Goal: Task Accomplishment & Management: Complete application form

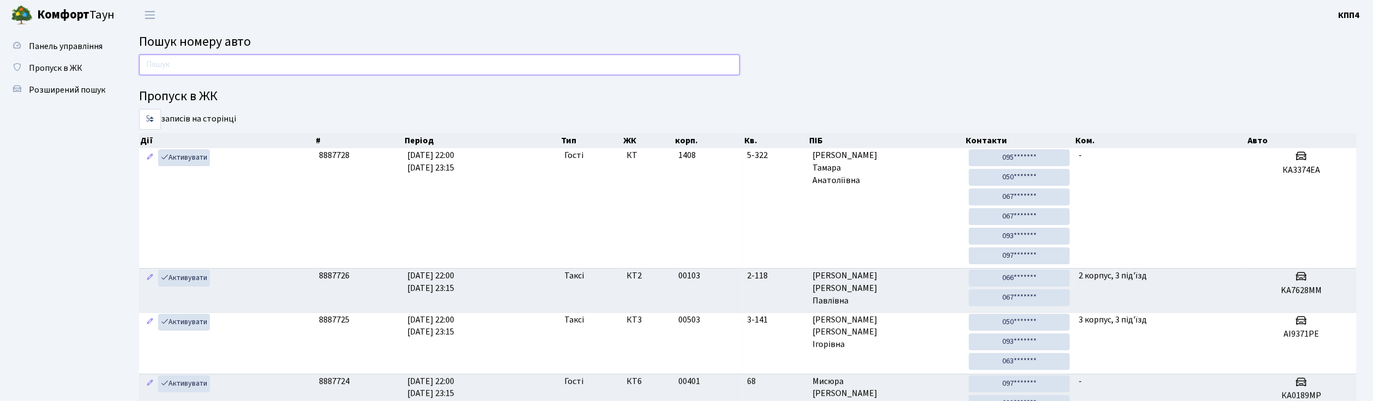
click at [261, 61] on input "text" at bounding box center [439, 65] width 601 height 21
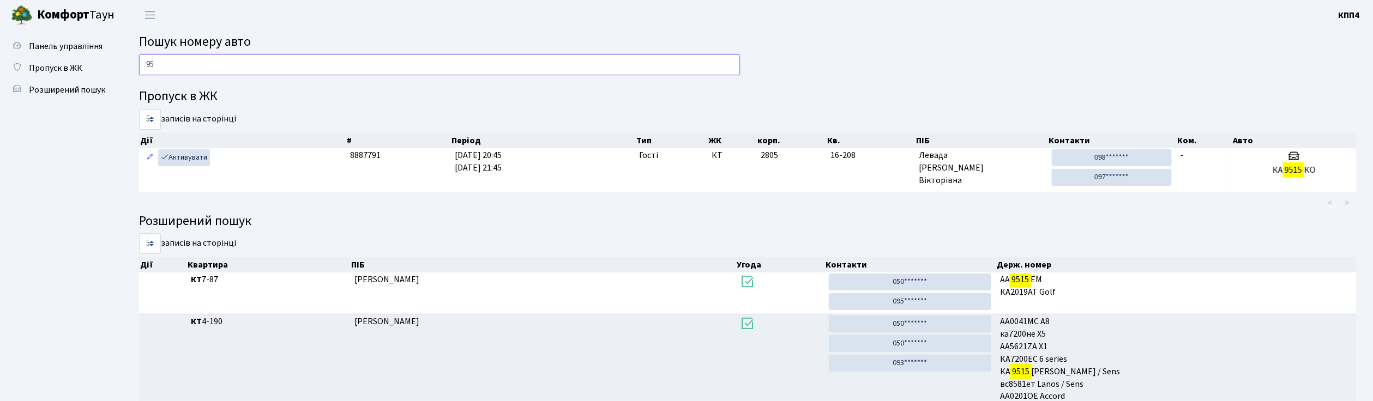
type input "9"
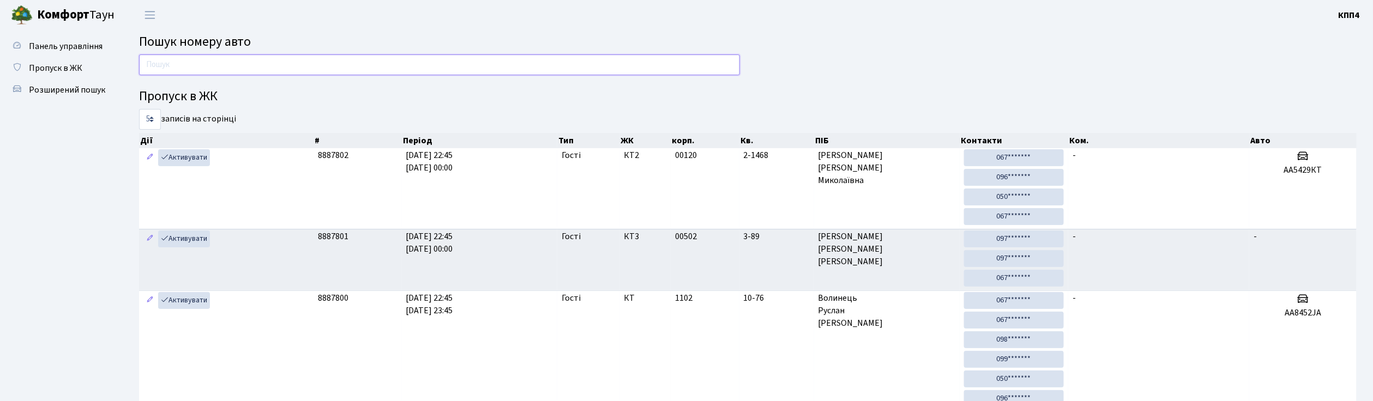
click at [285, 62] on input "text" at bounding box center [439, 65] width 601 height 21
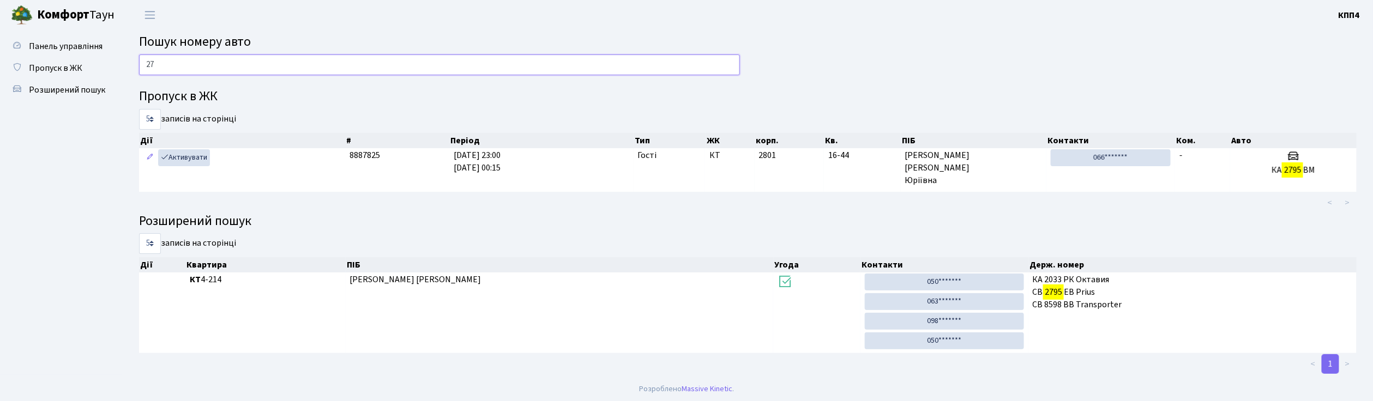
type input "2"
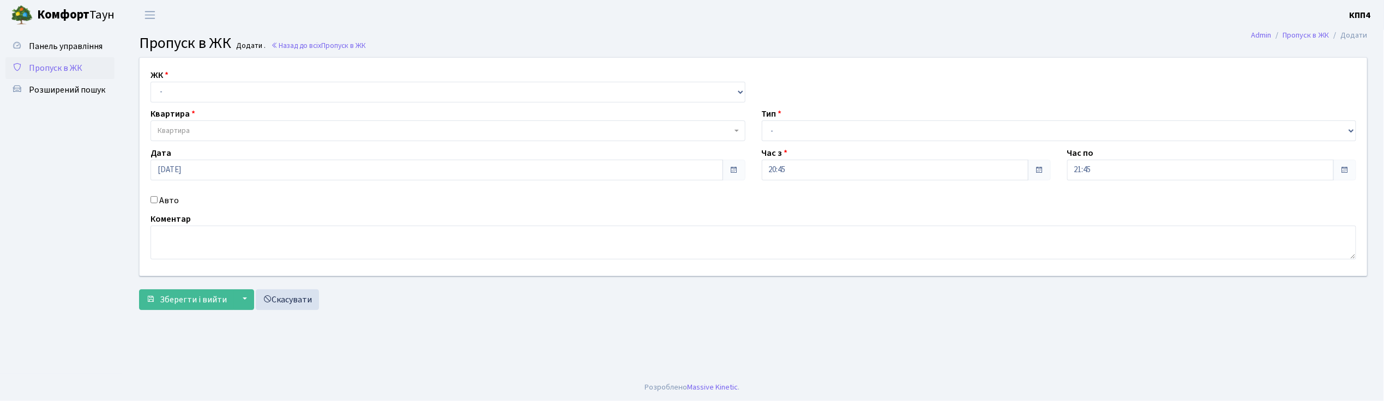
click at [155, 201] on input "Авто" at bounding box center [154, 199] width 7 height 7
checkbox input "true"
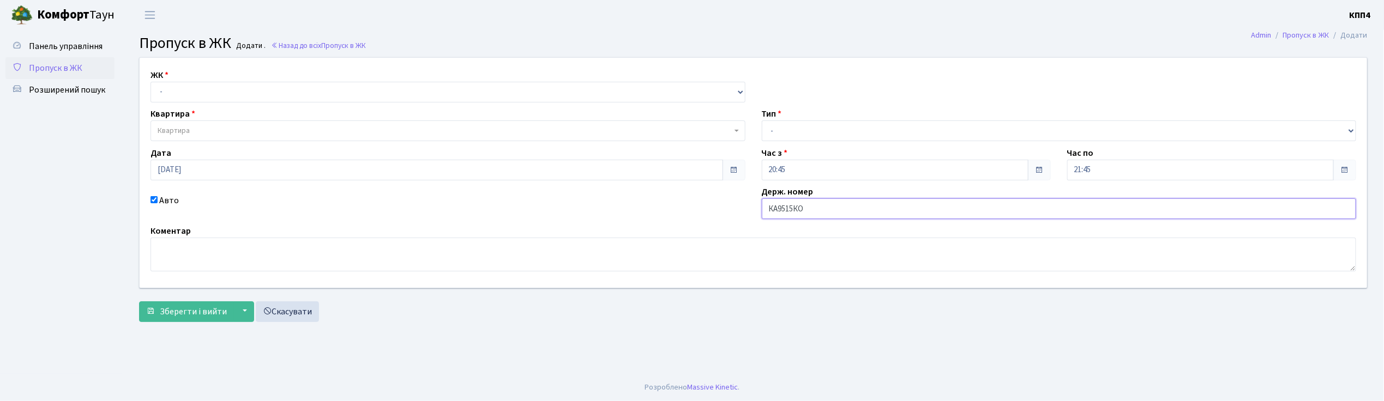
type input "КА9515КО"
click at [271, 91] on select "- КТ, вул. Регенераторна, 4 КТ2, просп. Соборності, 17 КТ3, вул. Березнева, 16 …" at bounding box center [448, 92] width 595 height 21
select select "271"
click at [151, 82] on select "- КТ, вул. Регенераторна, 4 КТ2, просп. Соборності, 17 КТ3, вул. Березнева, 16 …" at bounding box center [448, 92] width 595 height 21
select select
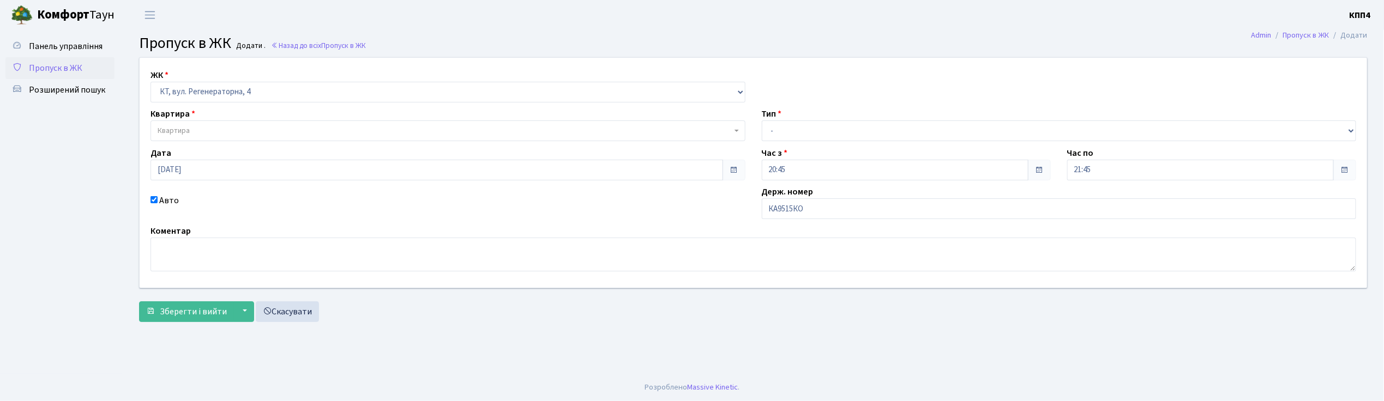
click at [252, 137] on span "Квартира" at bounding box center [448, 131] width 595 height 21
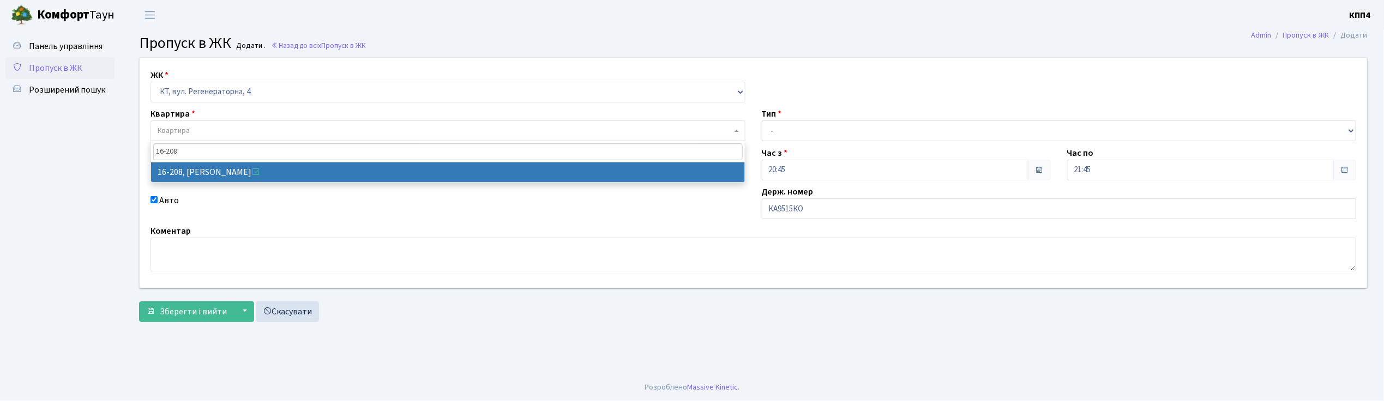
type input "16-208"
select select "8769"
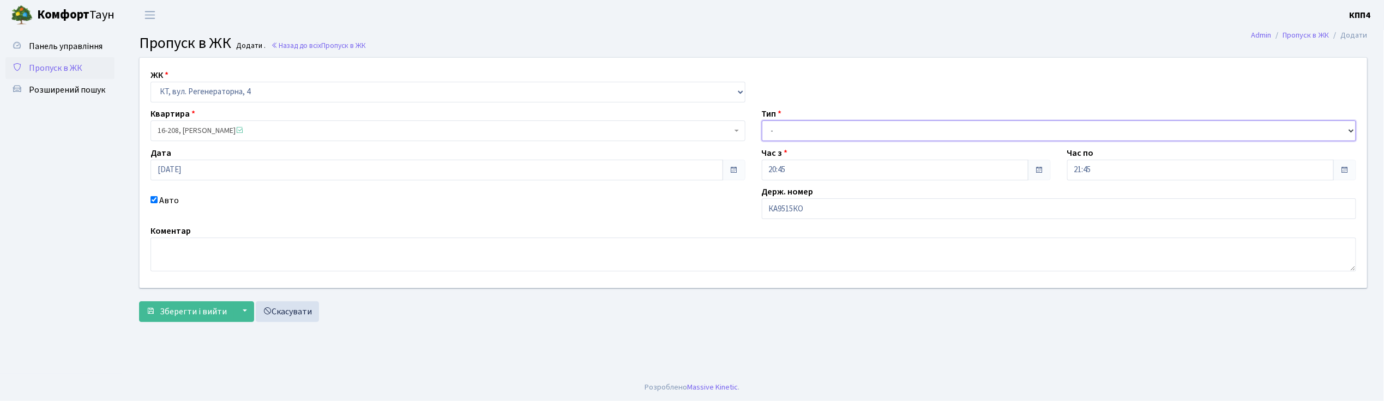
click at [815, 135] on select "- Доставка Таксі Гості Сервіс" at bounding box center [1059, 131] width 595 height 21
select select "3"
click at [762, 121] on select "- Доставка Таксі Гості Сервіс" at bounding box center [1059, 131] width 595 height 21
click at [173, 312] on span "Зберегти і вийти" at bounding box center [193, 312] width 67 height 12
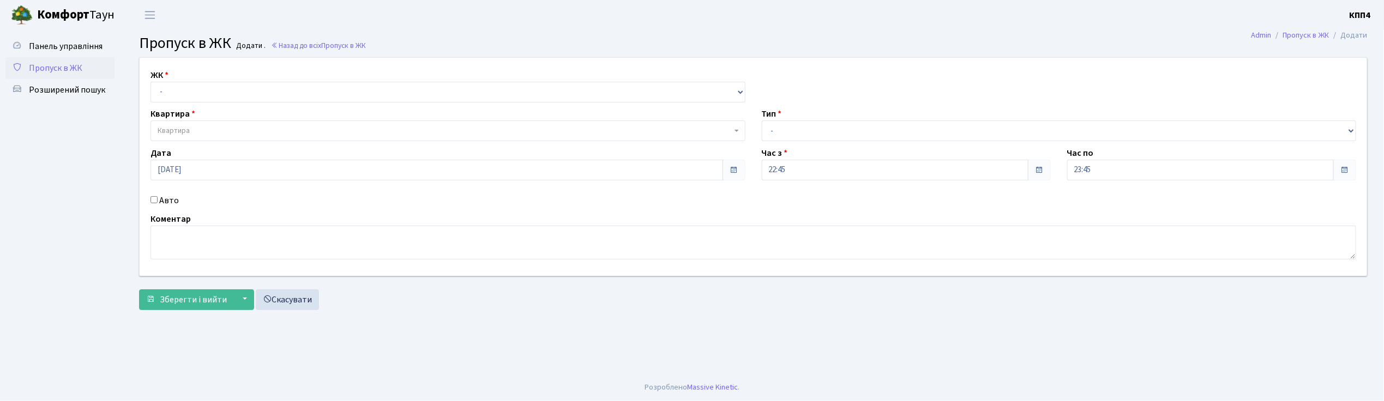
click at [155, 200] on input "Авто" at bounding box center [154, 199] width 7 height 7
checkbox input "true"
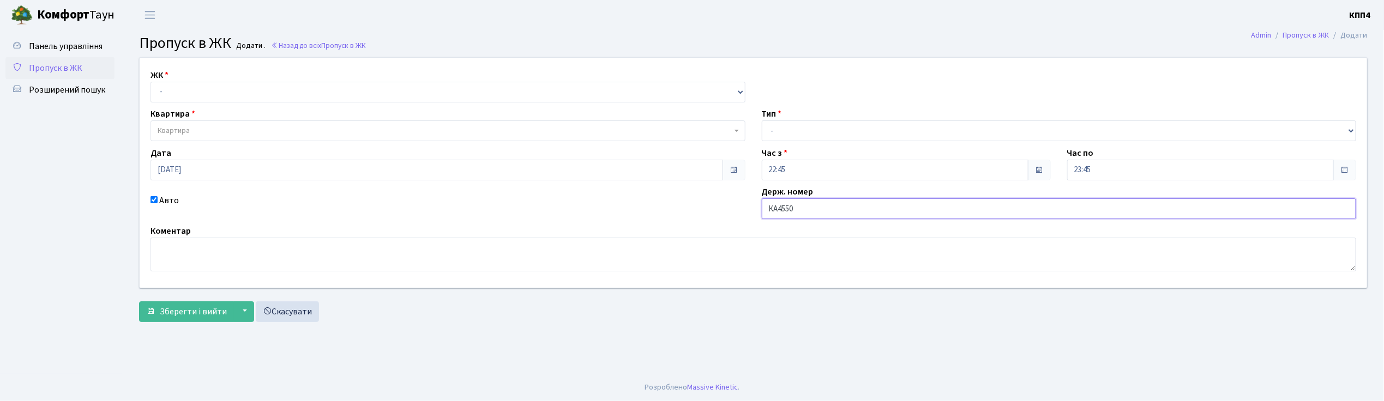
type input "КА4550ІС"
click at [318, 94] on select "- КТ, вул. Регенераторна, 4 КТ2, просп. Соборності, 17 КТ3, вул. Березнева, 16 …" at bounding box center [448, 92] width 595 height 21
select select "271"
click at [151, 82] on select "- КТ, вул. Регенераторна, 4 КТ2, просп. Соборності, 17 КТ3, вул. Березнева, 16 …" at bounding box center [448, 92] width 595 height 21
select select
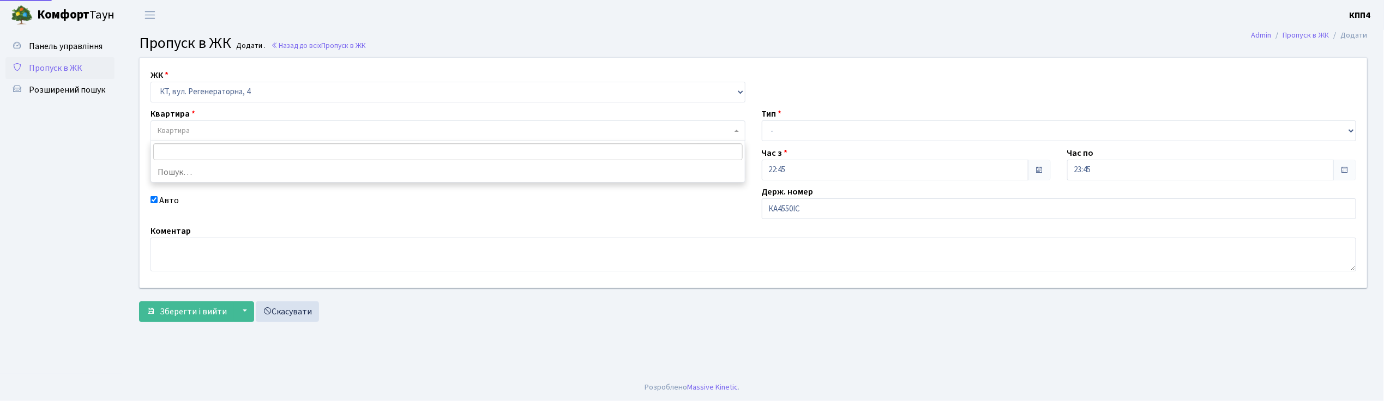
click at [320, 132] on span "Квартира" at bounding box center [445, 130] width 574 height 11
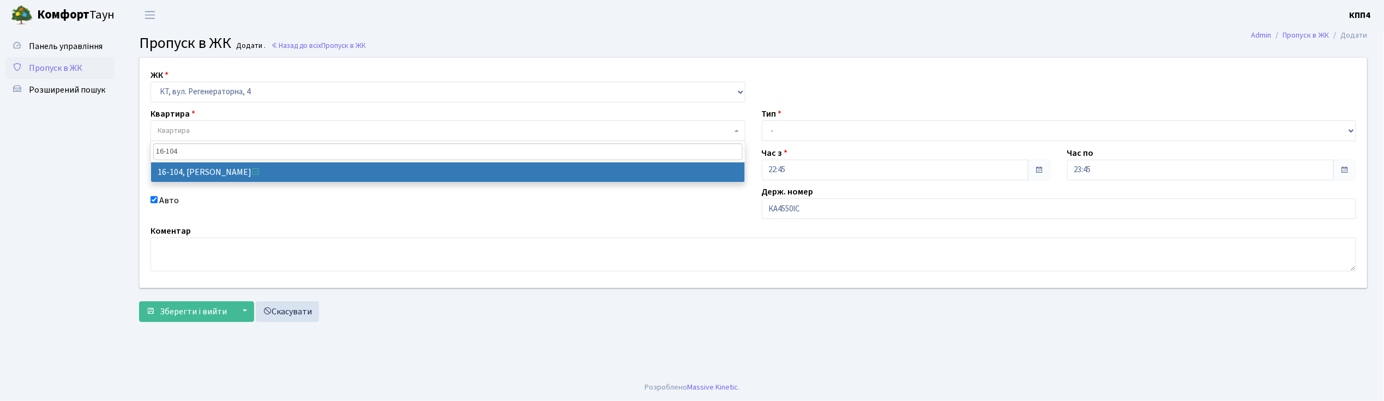
type input "16-104"
select select "8665"
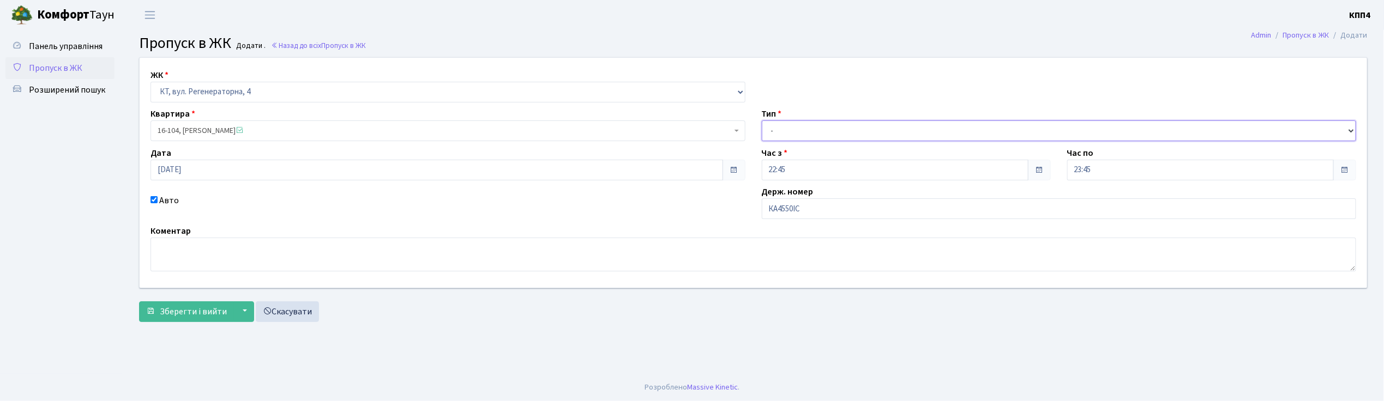
click at [838, 124] on select "- Доставка Таксі Гості Сервіс" at bounding box center [1059, 131] width 595 height 21
select select "3"
click at [762, 121] on select "- Доставка Таксі Гості Сервіс" at bounding box center [1059, 131] width 595 height 21
click at [190, 323] on div "ЖК - КТ, вул. Регенераторна, 4 КТ2, просп. Соборності, 17 КТ3, вул. Березнева, …" at bounding box center [753, 192] width 1245 height 270
click at [205, 315] on span "Зберегти і вийти" at bounding box center [193, 312] width 67 height 12
